Goal: Information Seeking & Learning: Check status

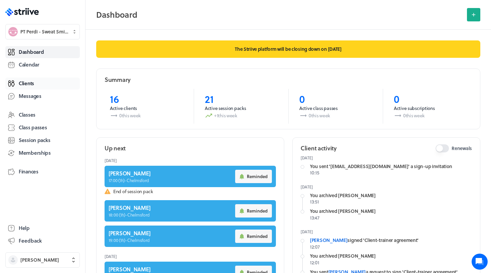
click at [25, 83] on span "Clients" at bounding box center [26, 83] width 15 height 7
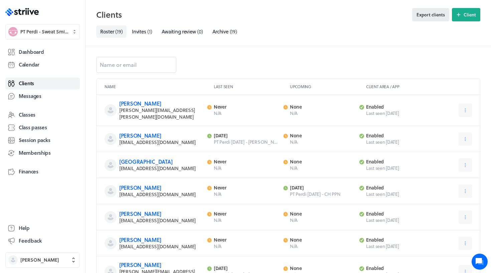
click at [435, 17] on span "Export clients" at bounding box center [430, 15] width 28 height 6
click at [233, 31] on span "( 19 )" at bounding box center [233, 31] width 7 height 7
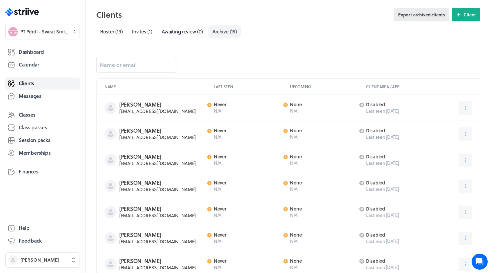
click at [425, 18] on button "Export archived clients" at bounding box center [421, 14] width 55 height 13
click at [27, 139] on span "Session packs" at bounding box center [34, 140] width 31 height 7
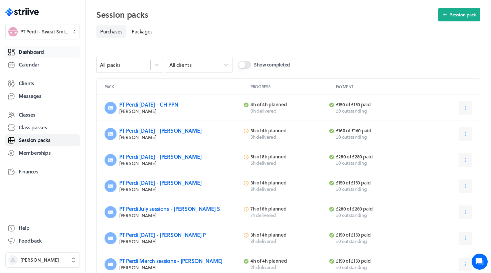
click at [27, 54] on span "Dashboard" at bounding box center [31, 51] width 25 height 7
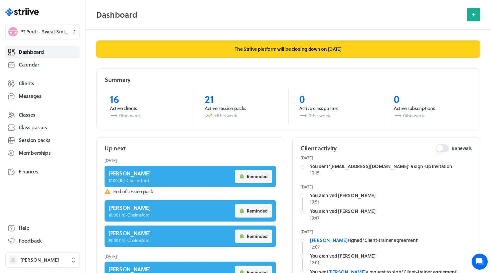
scroll to position [13, 0]
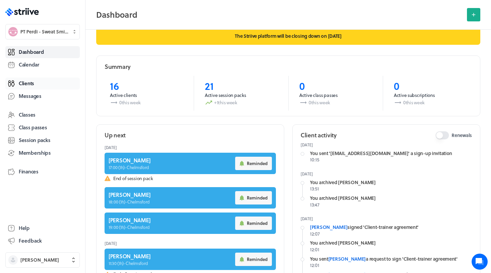
click at [37, 85] on link "Clients" at bounding box center [42, 83] width 74 height 12
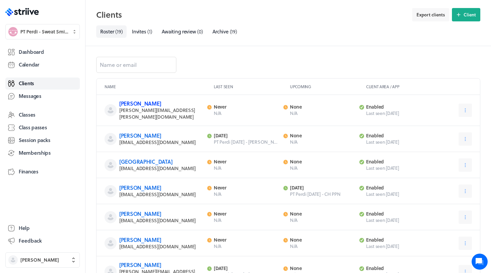
click at [133, 104] on link "[PERSON_NAME]" at bounding box center [140, 103] width 42 height 8
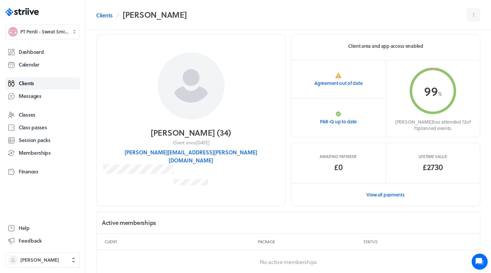
scroll to position [7, 0]
click at [342, 194] on link "View all payments" at bounding box center [385, 193] width 189 height 23
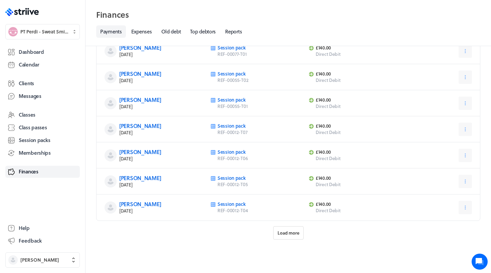
scroll to position [262, 0]
click at [285, 234] on span "Load more" at bounding box center [288, 233] width 22 height 6
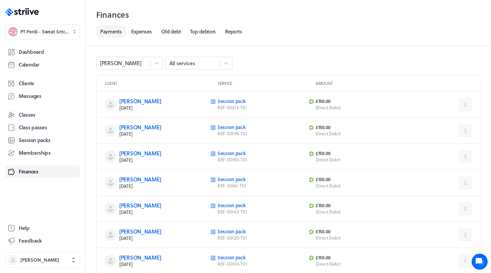
scroll to position [0, 0]
click at [235, 31] on link "Reports" at bounding box center [233, 31] width 25 height 12
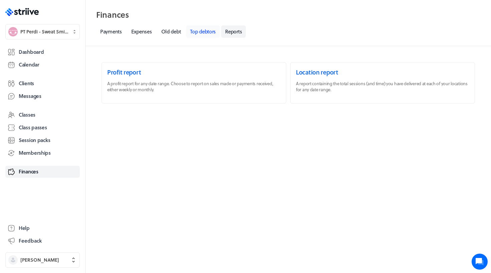
click at [201, 37] on link "Top debtors" at bounding box center [203, 31] width 34 height 12
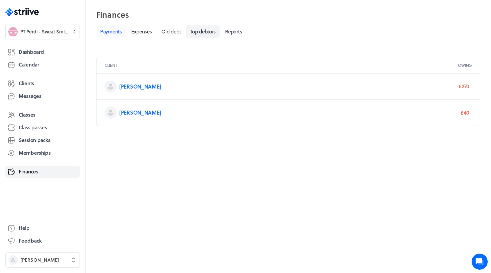
click at [108, 34] on link "Payments" at bounding box center [111, 31] width 30 height 12
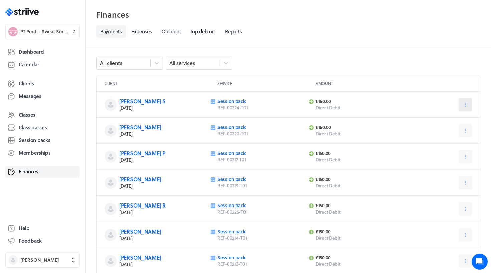
click at [465, 104] on icon at bounding box center [465, 104] width 1 height 4
click at [430, 81] on header "Client Service Amount" at bounding box center [287, 83] width 383 height 16
click at [27, 82] on span "Clients" at bounding box center [26, 83] width 15 height 7
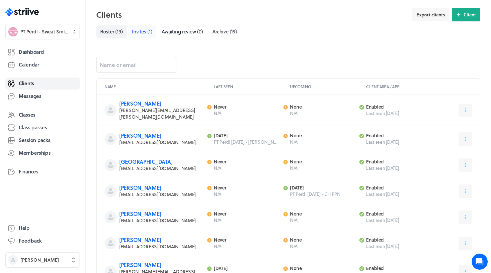
click at [132, 35] on link "Invites ( 1 )" at bounding box center [142, 31] width 28 height 12
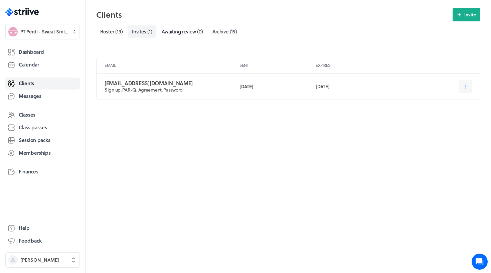
click at [115, 87] on p "Sign up, PAR-Q, Agreement, Password" at bounding box center [166, 89] width 124 height 7
click at [465, 86] on icon at bounding box center [465, 86] width 1 height 4
click at [336, 169] on div "Email Sent Expires [EMAIL_ADDRESS][DOMAIN_NAME] Sign up, PAR-Q, Agreement, Pass…" at bounding box center [287, 159] width 405 height 227
click at [37, 53] on span "Dashboard" at bounding box center [31, 51] width 25 height 7
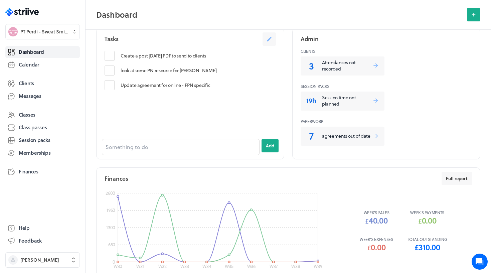
scroll to position [278, 0]
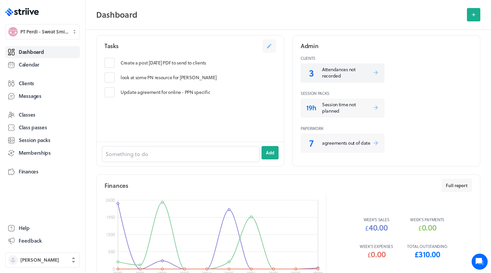
click at [329, 74] on p "Attendances not recorded" at bounding box center [347, 72] width 50 height 13
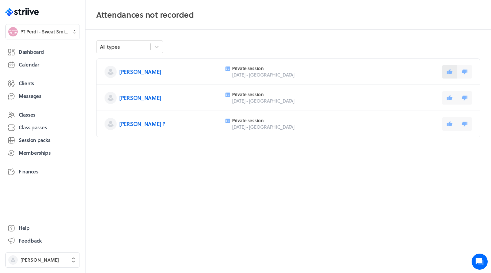
click at [451, 73] on icon at bounding box center [450, 71] width 6 height 5
click at [450, 92] on button at bounding box center [449, 97] width 15 height 13
click at [447, 127] on button at bounding box center [449, 123] width 15 height 13
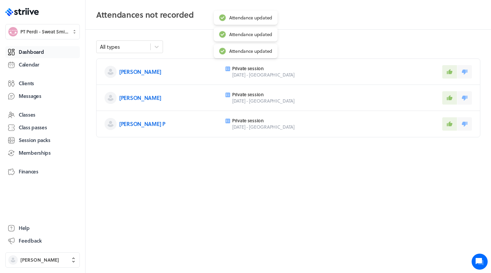
click at [42, 51] on span "Dashboard" at bounding box center [31, 51] width 25 height 7
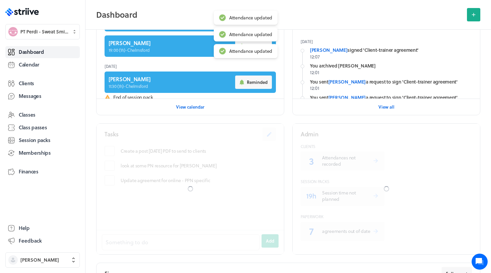
scroll to position [285, 0]
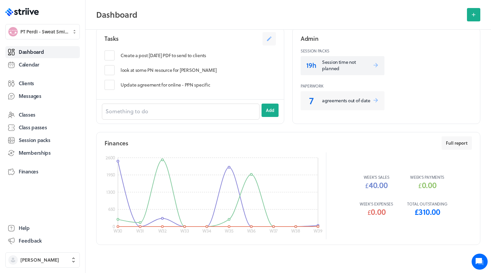
click at [354, 69] on p "Session time not planned" at bounding box center [347, 65] width 50 height 13
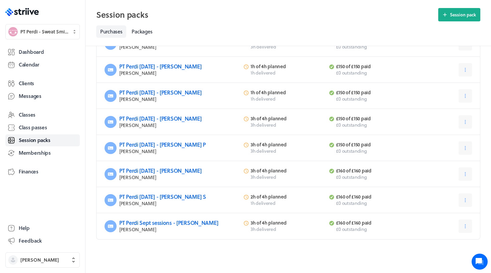
scroll to position [168, 0]
click at [17, 84] on link "Clients" at bounding box center [42, 83] width 74 height 12
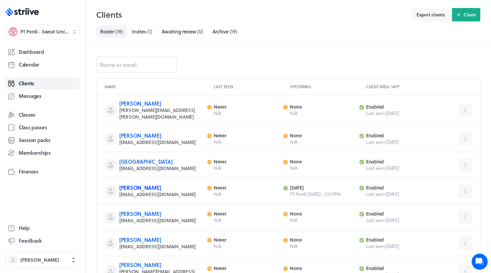
click at [129, 184] on link "[PERSON_NAME]" at bounding box center [140, 188] width 42 height 8
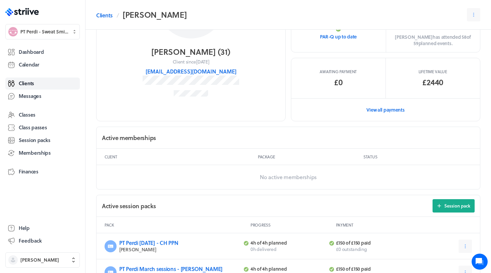
scroll to position [33, 0]
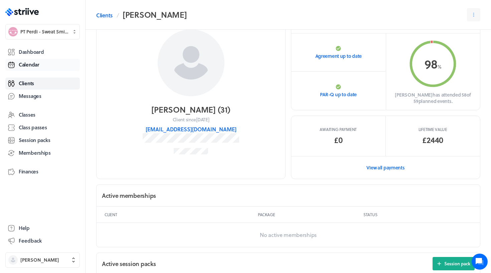
click at [30, 64] on span "Calendar" at bounding box center [29, 64] width 21 height 7
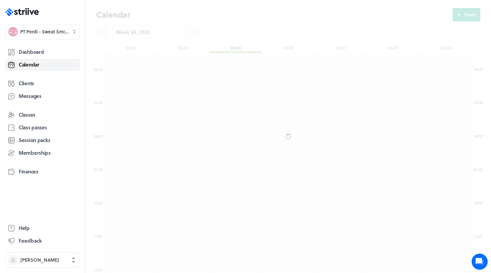
scroll to position [801, 368]
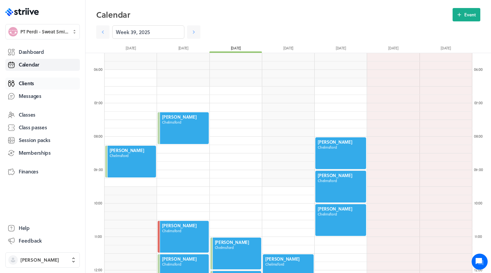
click at [17, 82] on link "Clients" at bounding box center [42, 83] width 74 height 12
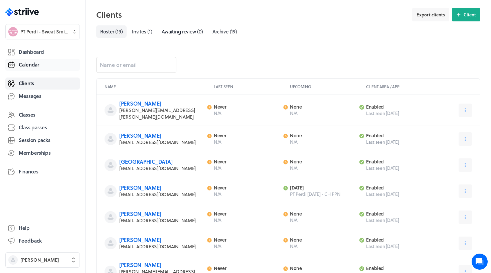
click at [32, 68] on span "Calendar" at bounding box center [29, 64] width 21 height 7
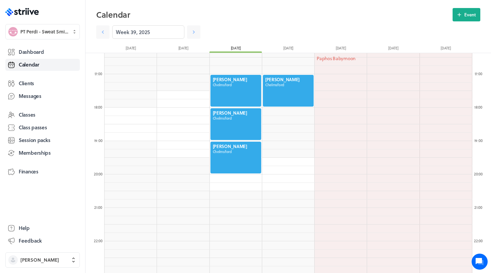
scroll to position [556, 0]
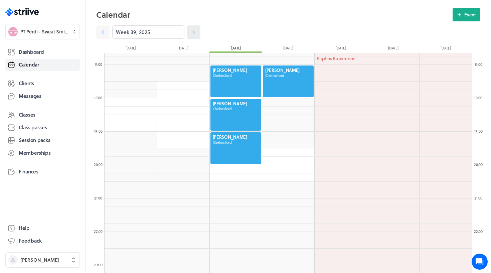
click at [193, 27] on link at bounding box center [193, 31] width 13 height 13
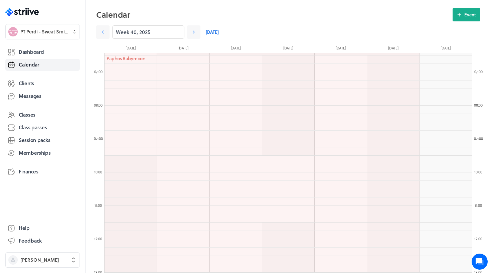
scroll to position [173, 0]
click at [196, 32] on icon at bounding box center [193, 32] width 7 height 7
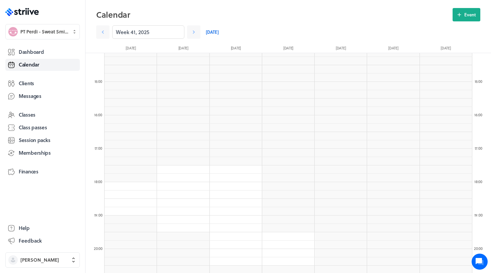
scroll to position [383, 0]
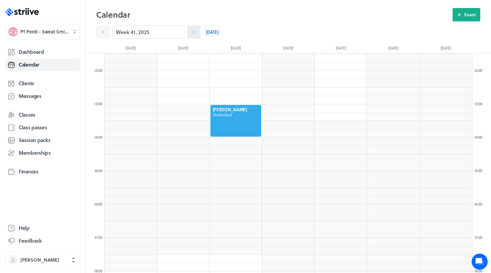
click at [197, 35] on link at bounding box center [193, 31] width 13 height 13
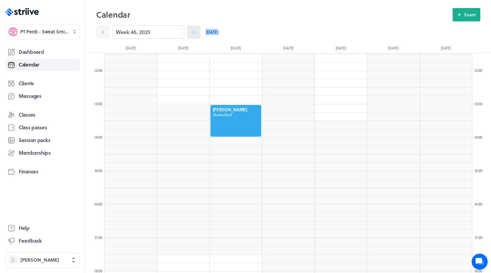
click at [197, 35] on link at bounding box center [193, 31] width 13 height 13
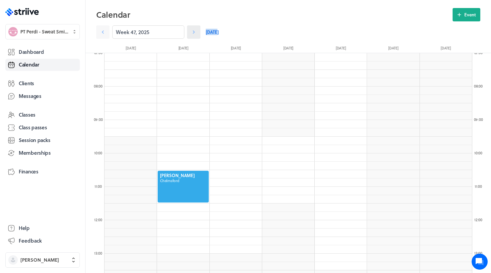
scroll to position [224, 0]
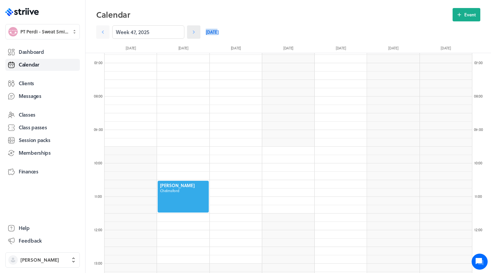
click at [196, 36] on link at bounding box center [193, 31] width 13 height 13
click at [196, 35] on link at bounding box center [193, 31] width 13 height 13
click at [196, 36] on link at bounding box center [193, 31] width 13 height 13
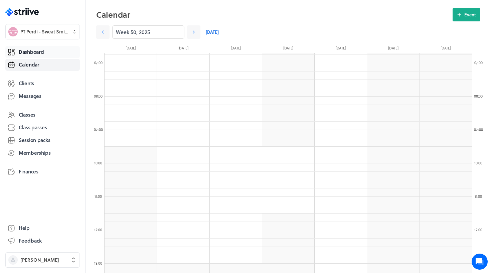
click at [53, 53] on link "Dashboard" at bounding box center [42, 52] width 74 height 12
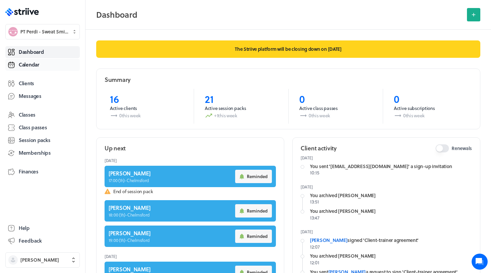
click at [32, 64] on span "Calendar" at bounding box center [29, 64] width 21 height 7
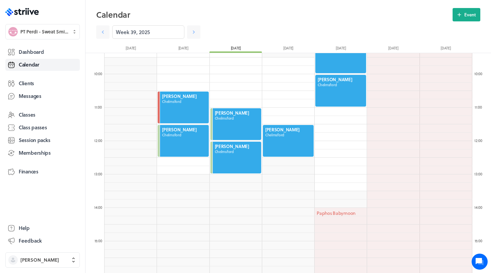
scroll to position [304, 0]
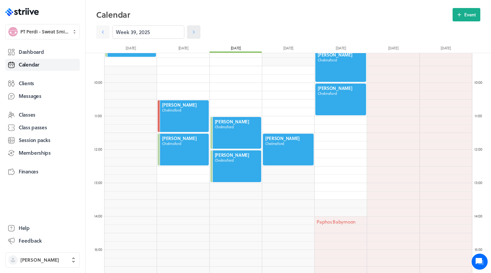
click at [194, 32] on icon at bounding box center [194, 31] width 2 height 3
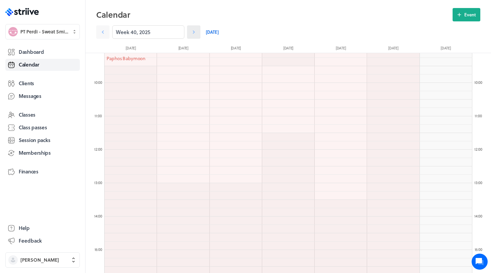
click at [194, 32] on icon at bounding box center [193, 32] width 7 height 7
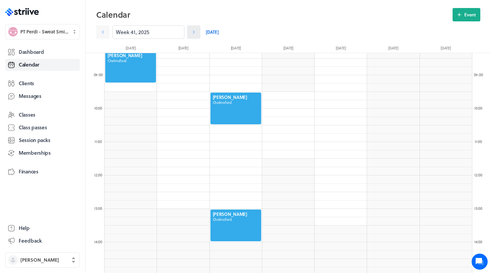
scroll to position [278, 0]
click at [194, 32] on icon at bounding box center [193, 32] width 7 height 7
click at [194, 33] on icon at bounding box center [193, 32] width 7 height 7
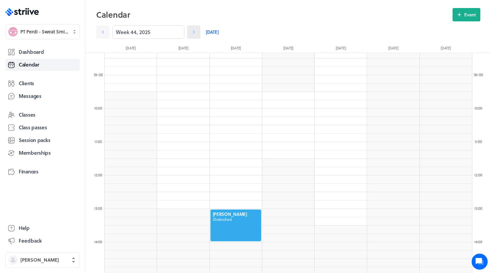
click at [195, 33] on icon at bounding box center [193, 32] width 7 height 7
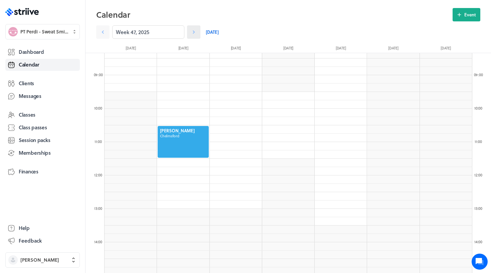
click at [195, 34] on icon at bounding box center [193, 32] width 7 height 7
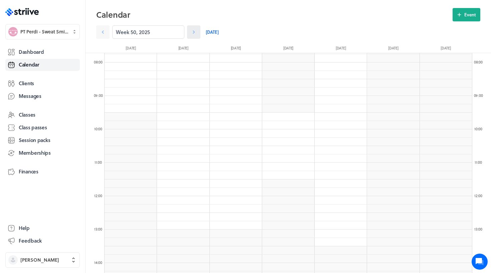
scroll to position [249, 0]
click at [24, 86] on span "Clients" at bounding box center [26, 83] width 15 height 7
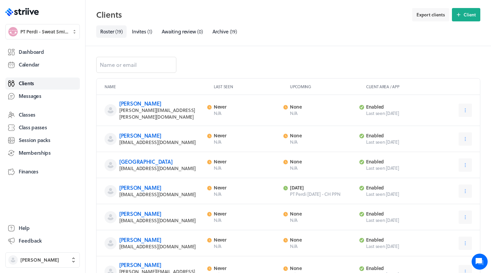
click at [142, 191] on span "[EMAIL_ADDRESS][DOMAIN_NAME]" at bounding box center [157, 194] width 76 height 7
click at [142, 184] on link "[PERSON_NAME]" at bounding box center [140, 188] width 42 height 8
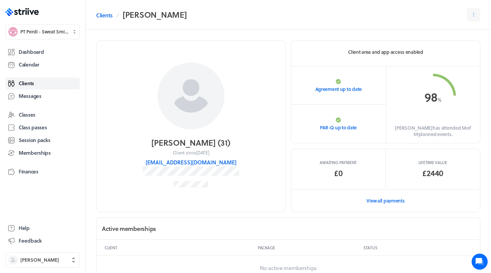
scroll to position [178, 0]
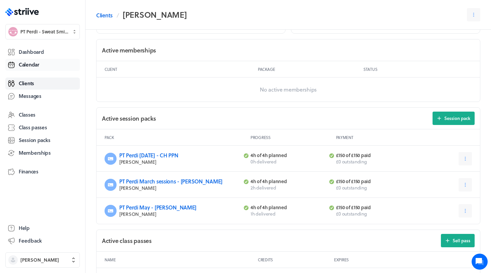
click at [36, 65] on span "Calendar" at bounding box center [29, 64] width 21 height 7
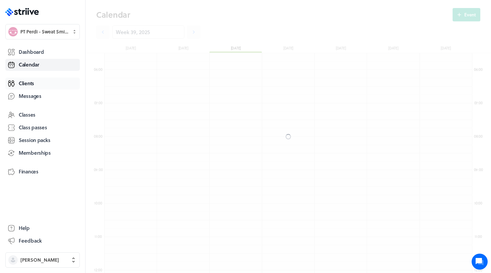
scroll to position [801, 368]
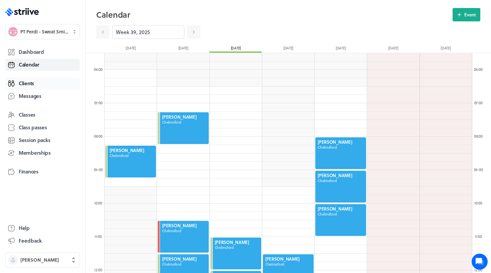
click at [33, 87] on link "Clients" at bounding box center [42, 83] width 74 height 12
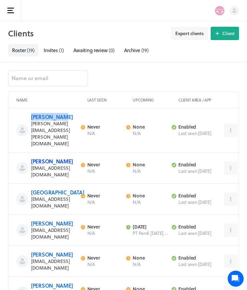
click at [42, 157] on link "[PERSON_NAME]" at bounding box center [52, 161] width 42 height 8
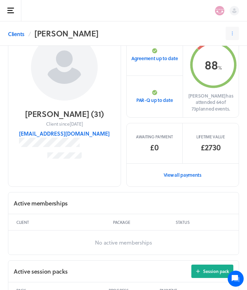
scroll to position [46, 0]
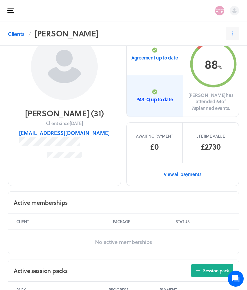
click at [138, 96] on p "PAR-Q up to date" at bounding box center [155, 99] width 37 height 7
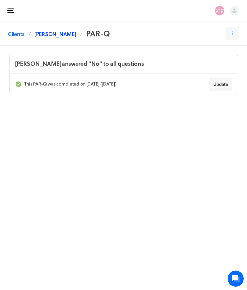
click at [46, 34] on link "[PERSON_NAME]" at bounding box center [55, 34] width 42 height 8
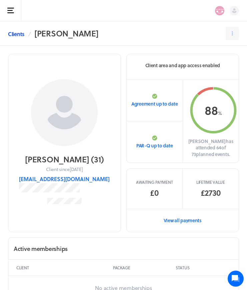
click at [20, 33] on link "Clients" at bounding box center [16, 34] width 16 height 8
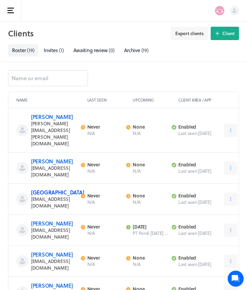
click at [39, 188] on link "[GEOGRAPHIC_DATA]" at bounding box center [57, 192] width 53 height 8
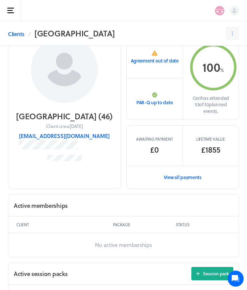
scroll to position [43, 0]
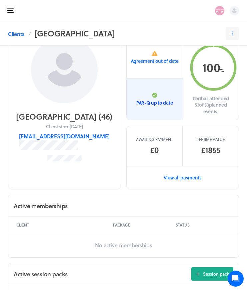
click at [160, 99] on p "PAR-Q up to date" at bounding box center [155, 102] width 37 height 7
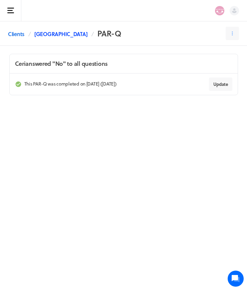
click at [53, 36] on link "[GEOGRAPHIC_DATA]" at bounding box center [60, 34] width 53 height 8
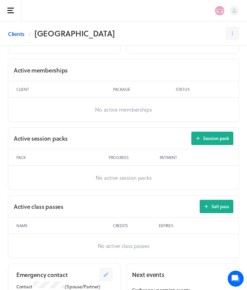
scroll to position [163, 0]
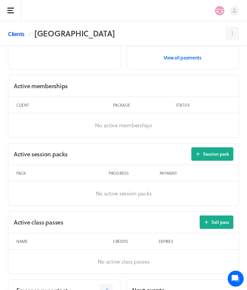
click at [16, 33] on link "Clients" at bounding box center [16, 34] width 16 height 8
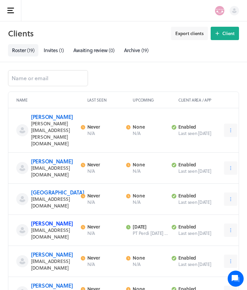
click at [48, 219] on link "[PERSON_NAME]" at bounding box center [52, 223] width 42 height 8
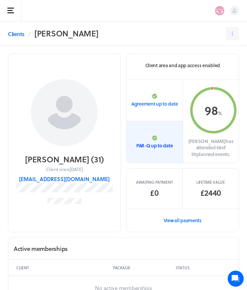
click at [149, 142] on p "PAR-Q up to date" at bounding box center [155, 145] width 37 height 7
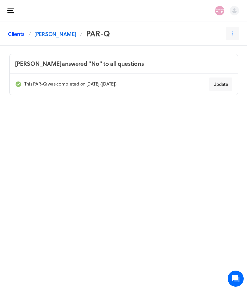
click at [17, 35] on link "Clients" at bounding box center [16, 34] width 16 height 8
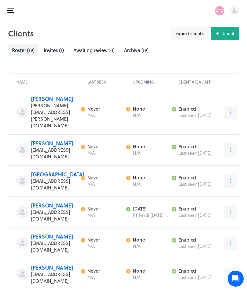
scroll to position [26, 0]
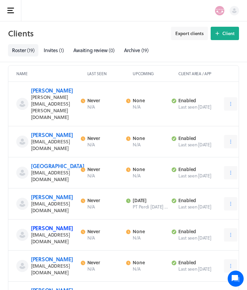
click at [43, 224] on link "[PERSON_NAME]" at bounding box center [52, 228] width 42 height 8
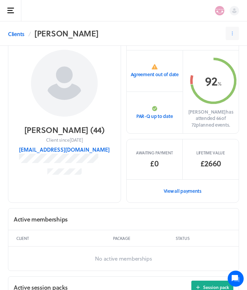
scroll to position [30, 0]
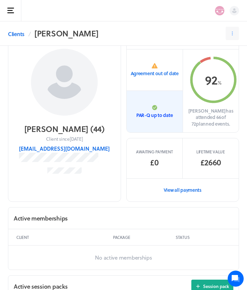
click at [139, 115] on p "PAR-Q up to date" at bounding box center [155, 115] width 37 height 7
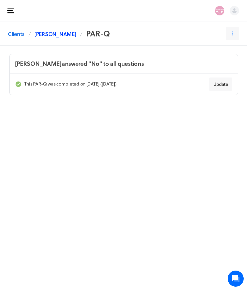
click at [52, 31] on link "[PERSON_NAME]" at bounding box center [55, 34] width 42 height 8
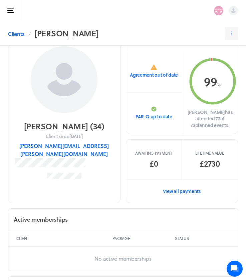
scroll to position [20, 0]
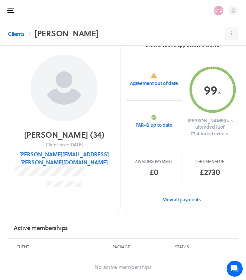
click at [167, 191] on link "View all payments" at bounding box center [182, 199] width 112 height 23
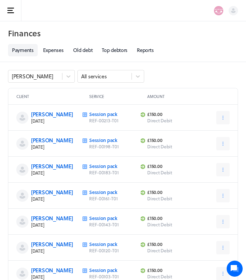
click at [187, 34] on h2 "Finances" at bounding box center [123, 33] width 230 height 13
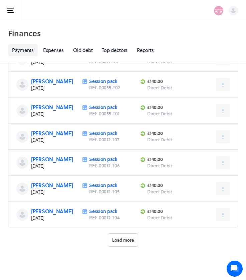
scroll to position [267, 0]
click at [113, 242] on span "Load more" at bounding box center [123, 240] width 22 height 6
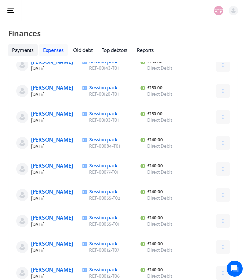
scroll to position [138, 0]
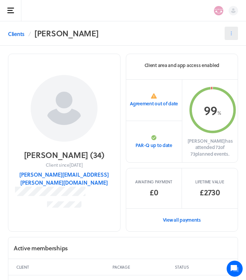
click at [230, 35] on icon at bounding box center [231, 33] width 6 height 6
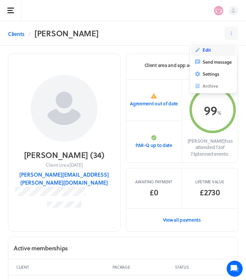
click at [204, 50] on span "Edit" at bounding box center [207, 50] width 8 height 6
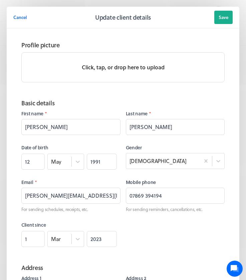
click at [14, 26] on header "Cancel Update client details Save" at bounding box center [123, 18] width 233 height 22
click at [19, 16] on span "Cancel" at bounding box center [20, 17] width 14 height 6
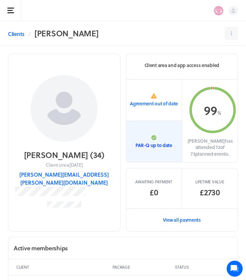
click at [146, 133] on link "PAR-Q up to date" at bounding box center [154, 141] width 56 height 41
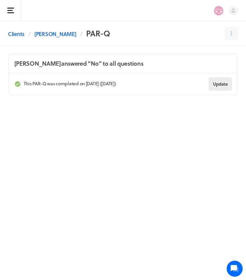
click at [220, 83] on span "Update" at bounding box center [220, 84] width 15 height 6
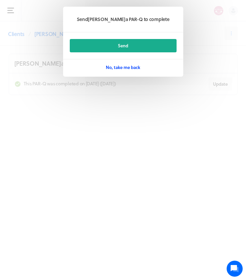
click at [118, 65] on span "No, take me back" at bounding box center [123, 67] width 34 height 6
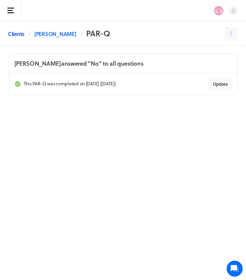
click at [18, 35] on link "Clients" at bounding box center [16, 34] width 16 height 8
